Goal: Information Seeking & Learning: Check status

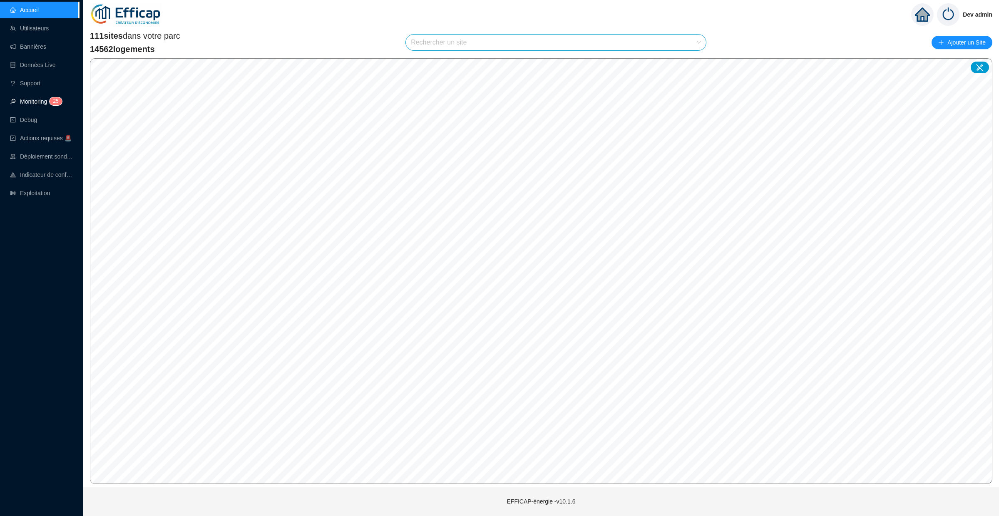
click at [40, 99] on link "Monitoring 2 5" at bounding box center [35, 101] width 50 height 7
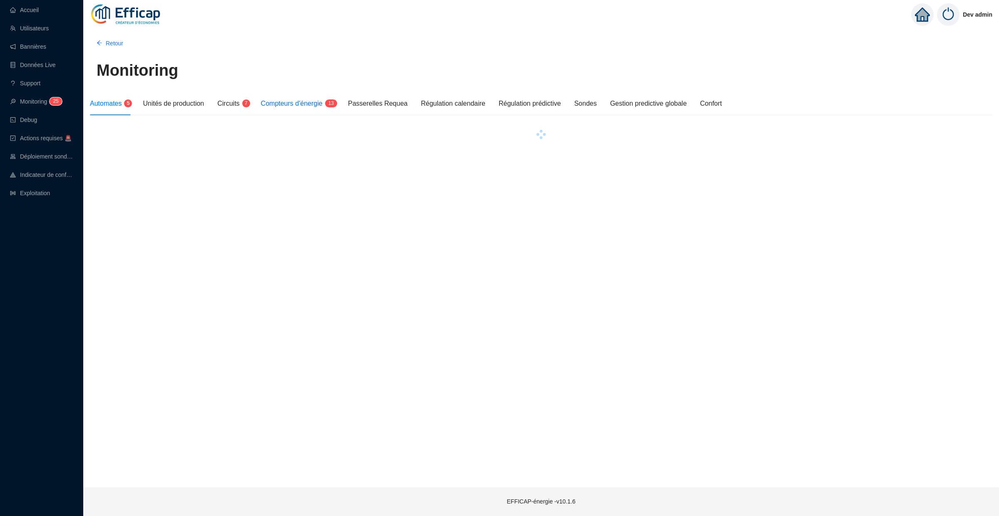
click at [306, 101] on span "Compteurs d'énergie" at bounding box center [292, 103] width 62 height 7
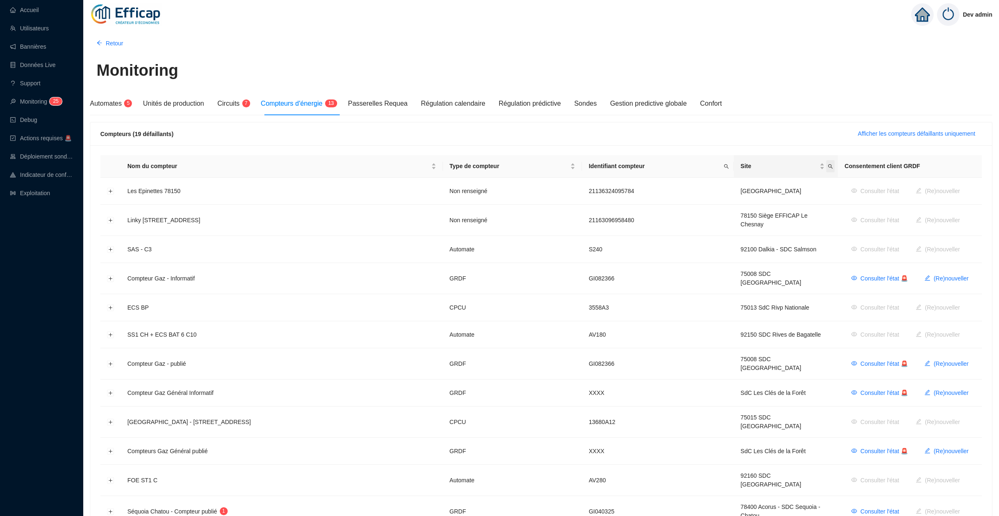
click at [828, 166] on icon "search" at bounding box center [830, 166] width 5 height 5
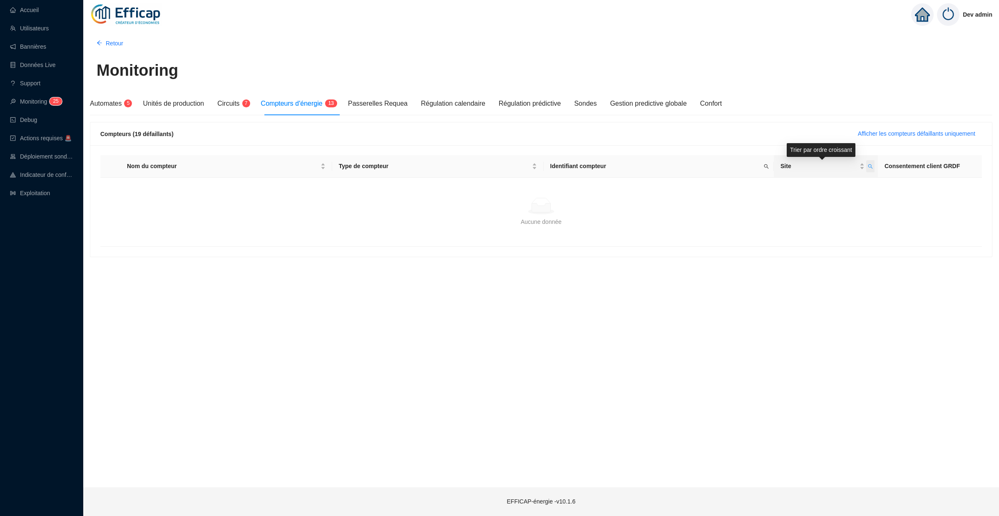
click at [825, 166] on span "Site" at bounding box center [819, 166] width 77 height 9
click at [871, 168] on icon "search" at bounding box center [870, 166] width 5 height 5
type input "[GEOGRAPHIC_DATA]"
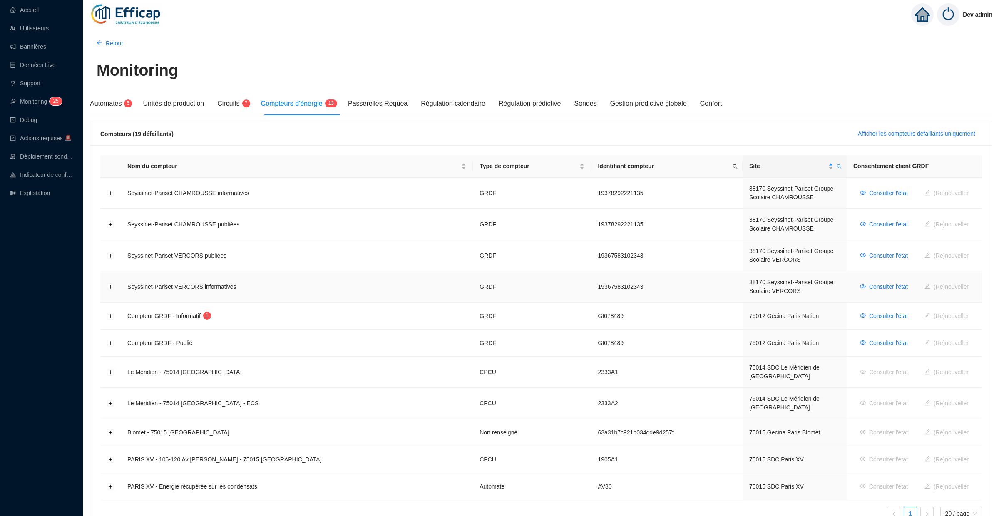
scroll to position [46, 0]
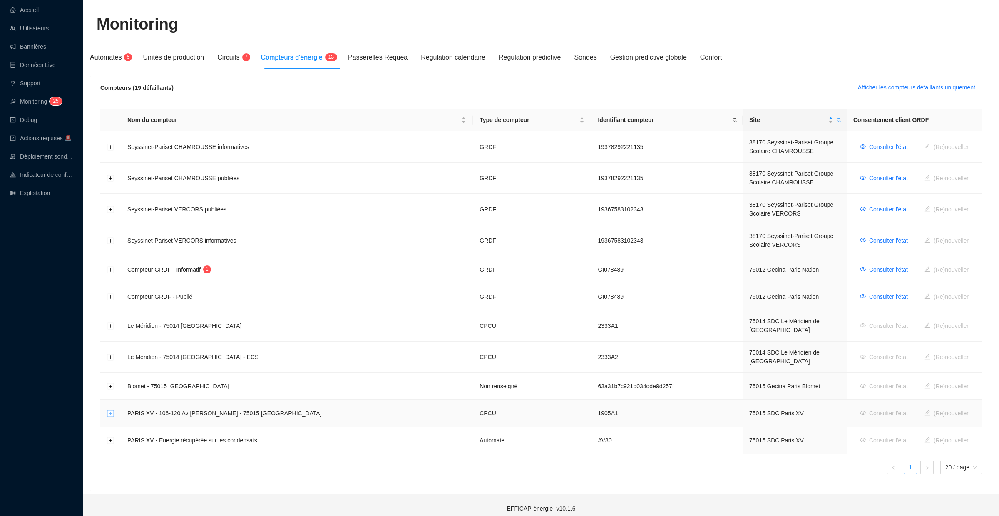
click at [112, 411] on button "Développer la ligne" at bounding box center [110, 414] width 7 height 7
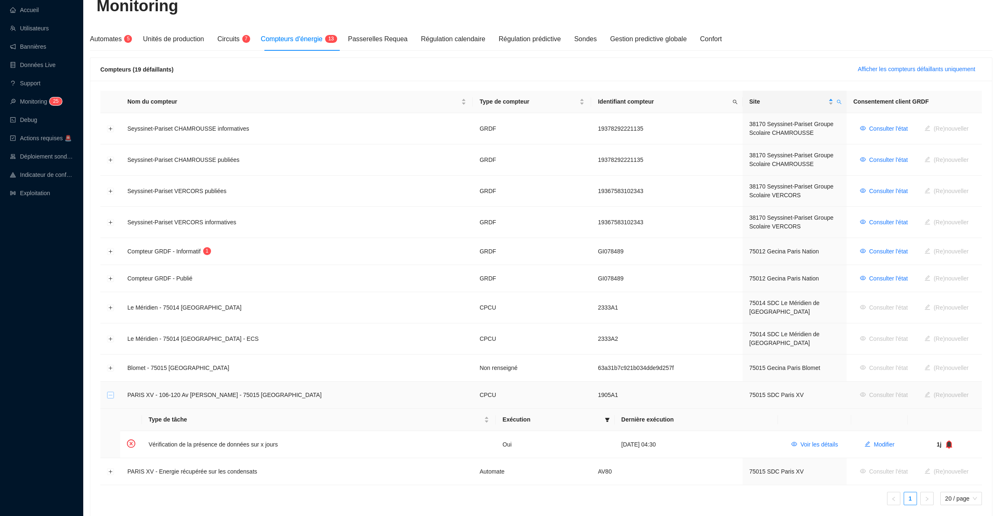
scroll to position [96, 0]
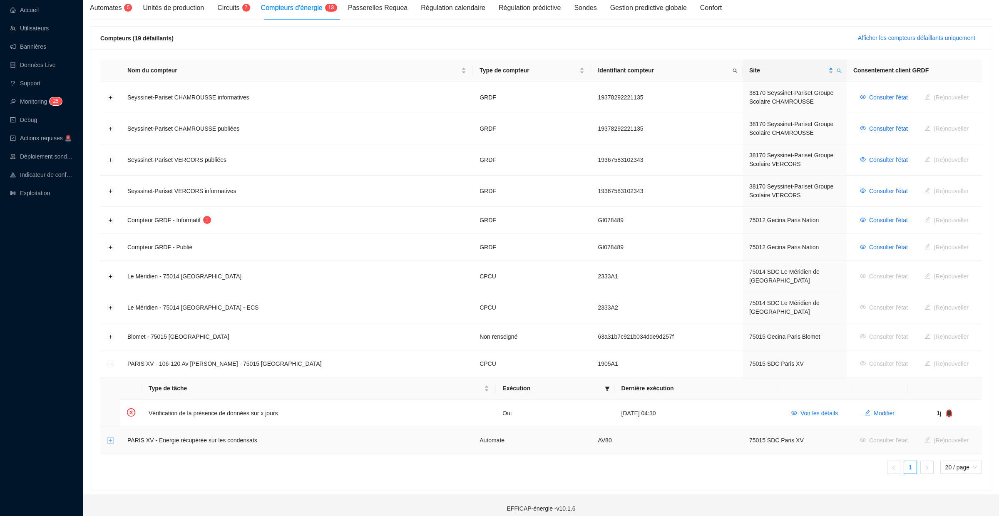
click at [109, 438] on button "Développer la ligne" at bounding box center [110, 441] width 7 height 7
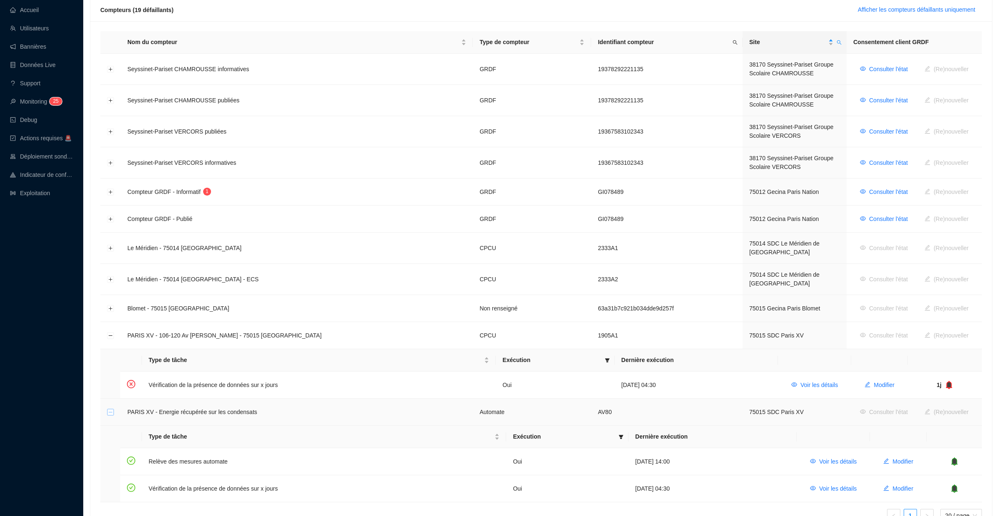
scroll to position [173, 0]
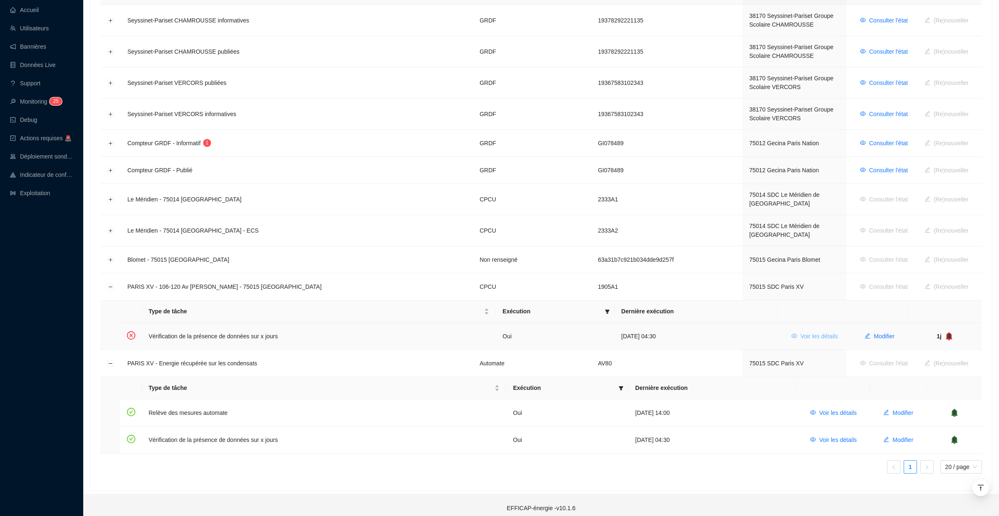
click at [813, 335] on button "Voir les détails" at bounding box center [815, 336] width 60 height 13
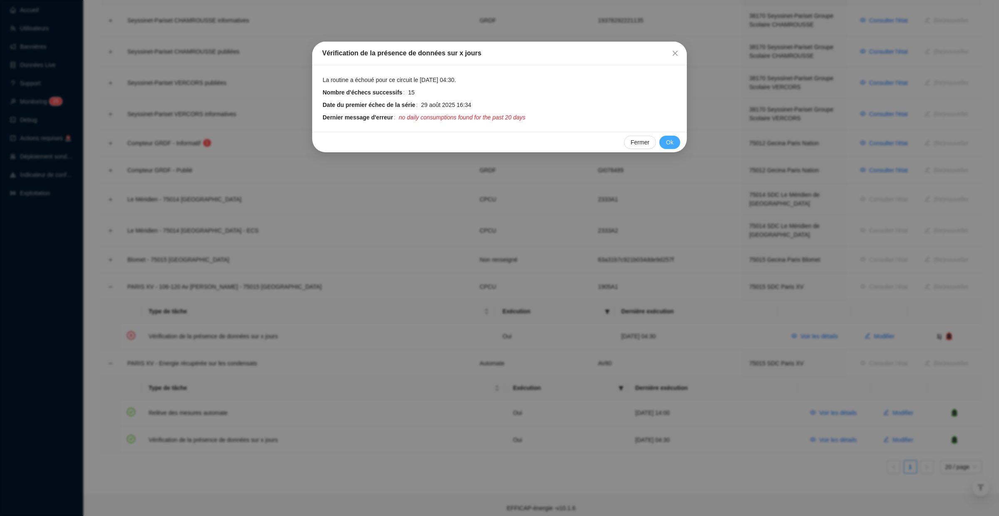
click at [667, 140] on span "Ok" at bounding box center [669, 142] width 7 height 9
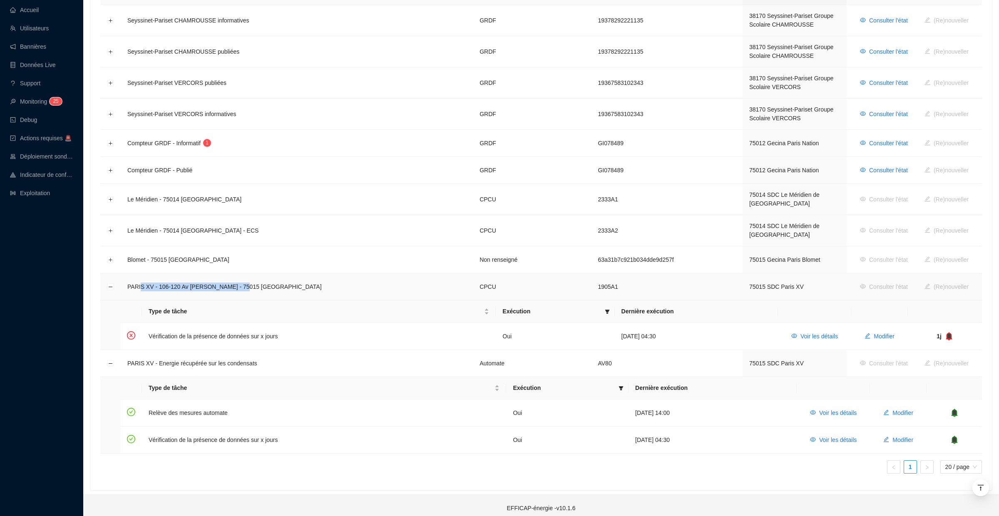
drag, startPoint x: 140, startPoint y: 280, endPoint x: 237, endPoint y: 280, distance: 97.0
click at [237, 284] on span "PARIS XV - 106-120 Av [PERSON_NAME] - 75015 [GEOGRAPHIC_DATA]" at bounding box center [224, 287] width 194 height 7
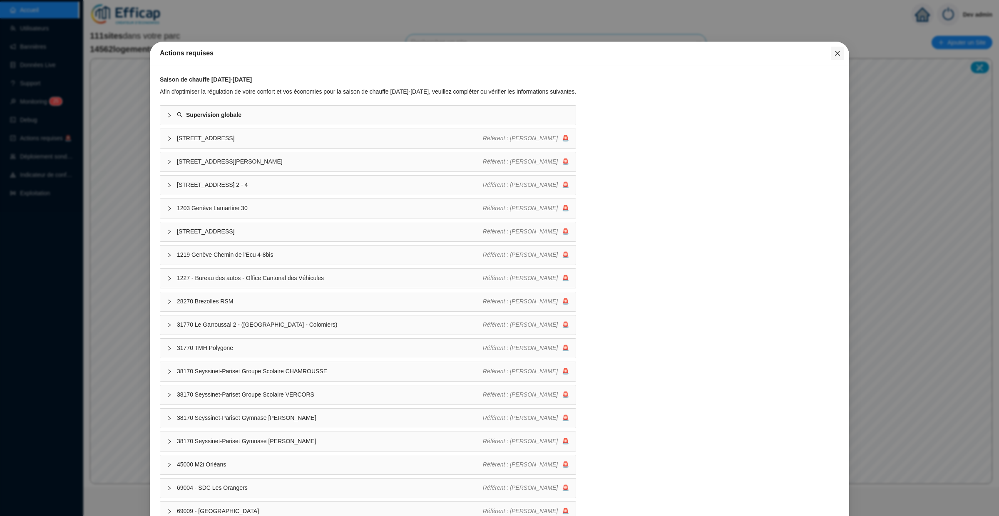
click at [834, 50] on icon "close" at bounding box center [837, 53] width 7 height 7
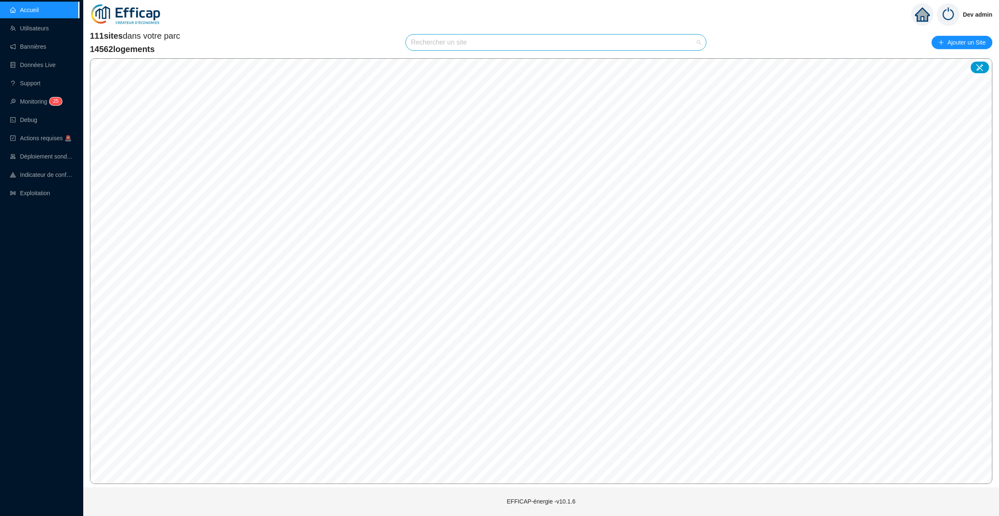
click at [591, 42] on input "search" at bounding box center [552, 43] width 283 height 16
type input "paris X"
click at [685, 59] on div at bounding box center [689, 62] width 19 height 12
